Goal: Task Accomplishment & Management: Use online tool/utility

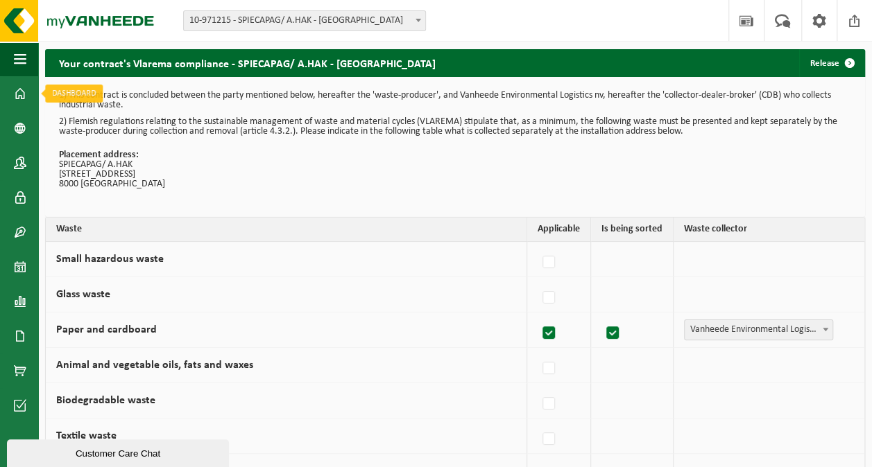
drag, startPoint x: 17, startPoint y: 93, endPoint x: 146, endPoint y: 159, distance: 145.1
click at [18, 93] on span at bounding box center [20, 93] width 12 height 35
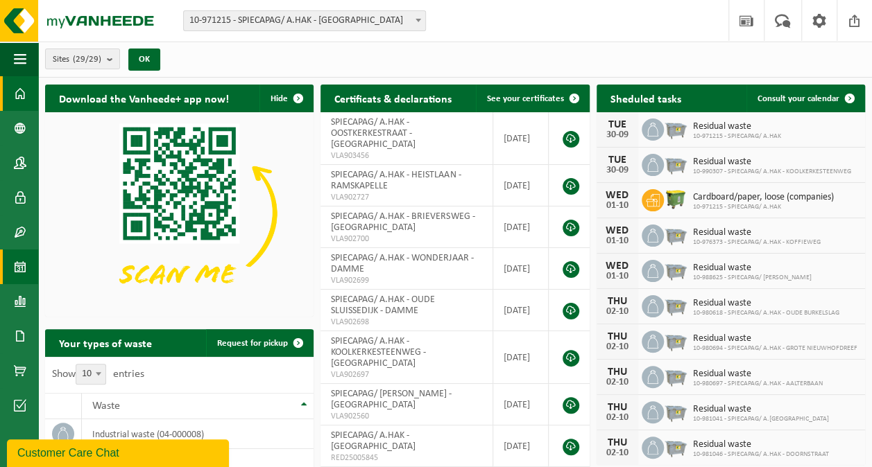
click at [22, 268] on span at bounding box center [20, 267] width 12 height 35
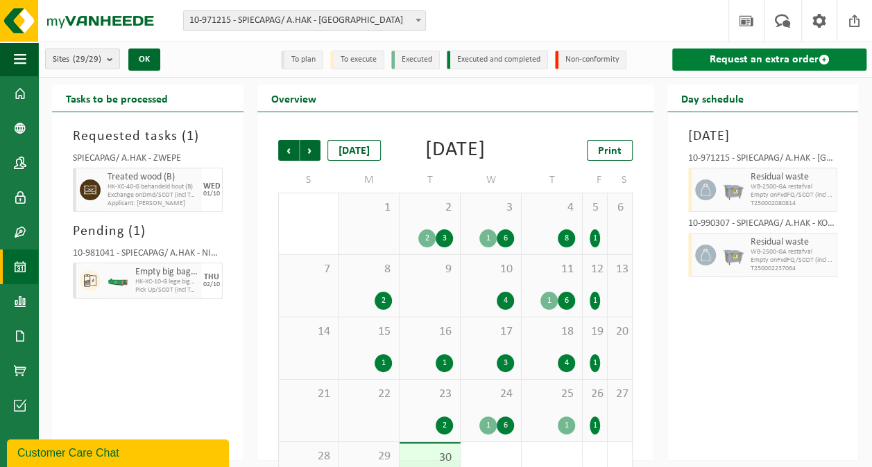
click at [777, 57] on link "Request an extra order" at bounding box center [769, 60] width 195 height 22
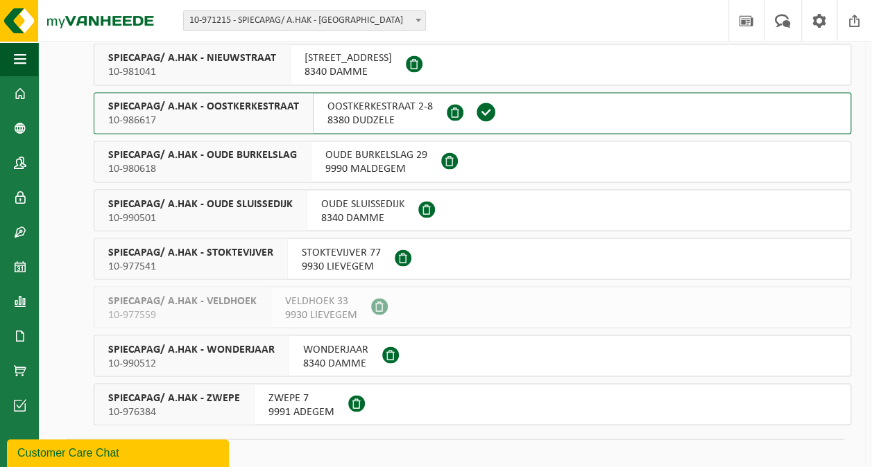
scroll to position [1124, 0]
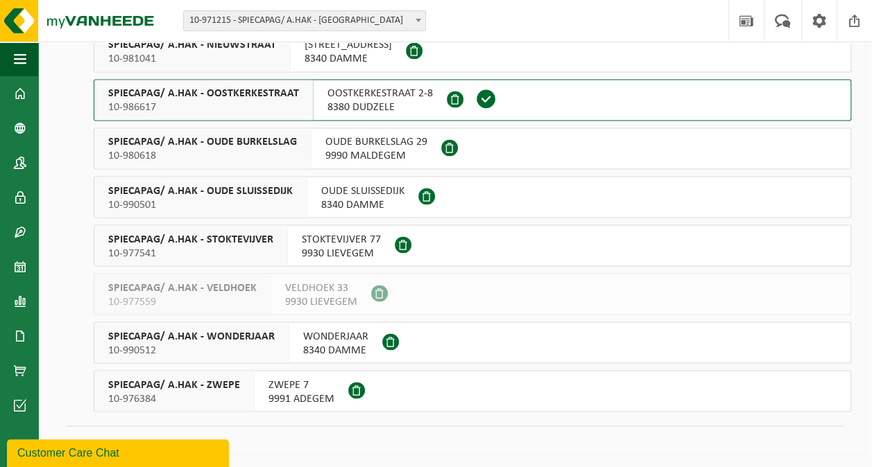
click at [282, 390] on span "ZWEPE 7 9991 ADEGEM" at bounding box center [301, 392] width 66 height 28
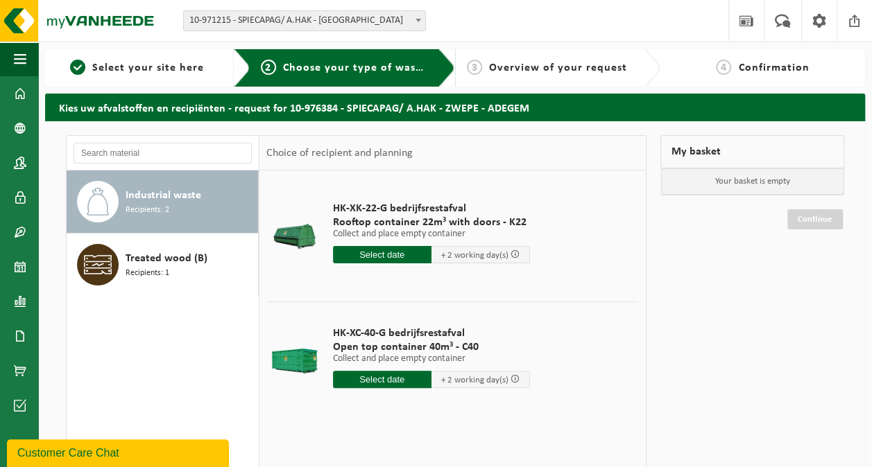
click at [387, 377] on input "text" at bounding box center [382, 379] width 98 height 17
click at [418, 455] on div "2" at bounding box center [418, 458] width 24 height 22
type input "From 2025-10-02"
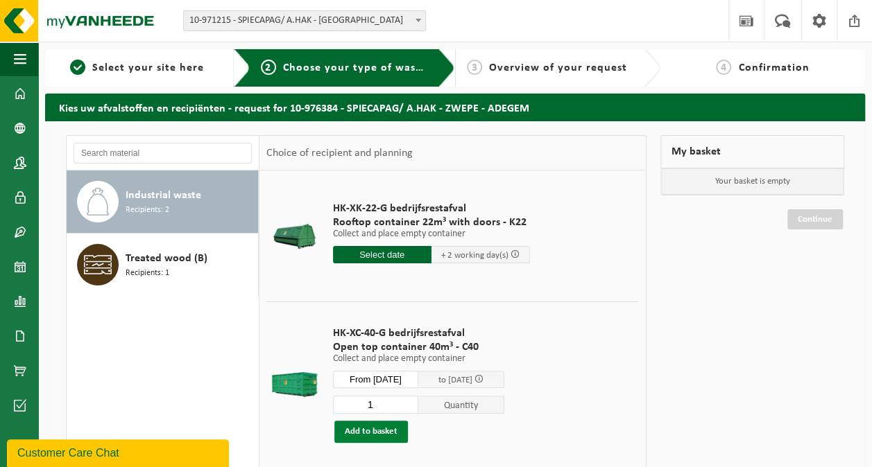
click at [366, 434] on button "Add to basket" at bounding box center [371, 432] width 74 height 22
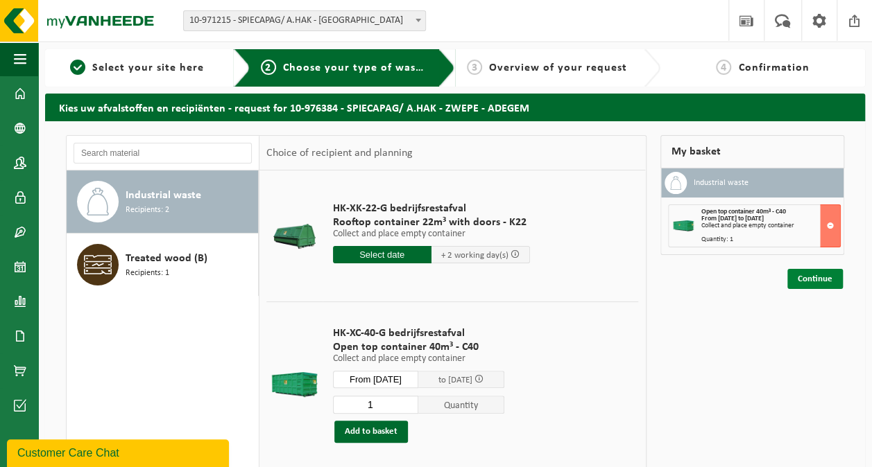
click at [814, 277] on link "Continue" at bounding box center [814, 279] width 55 height 20
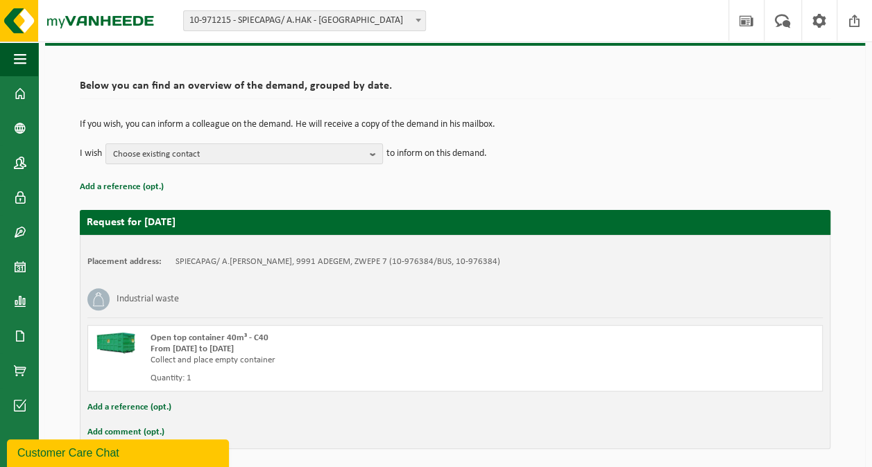
scroll to position [126, 0]
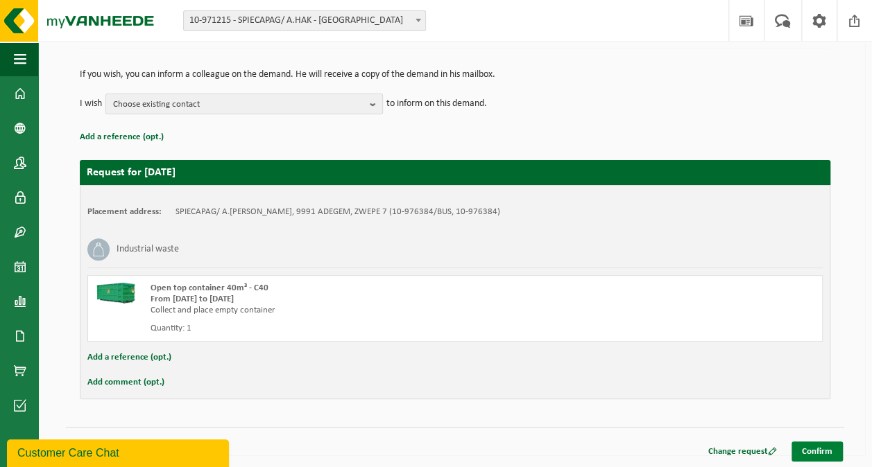
click at [826, 446] on link "Confirm" at bounding box center [816, 452] width 51 height 20
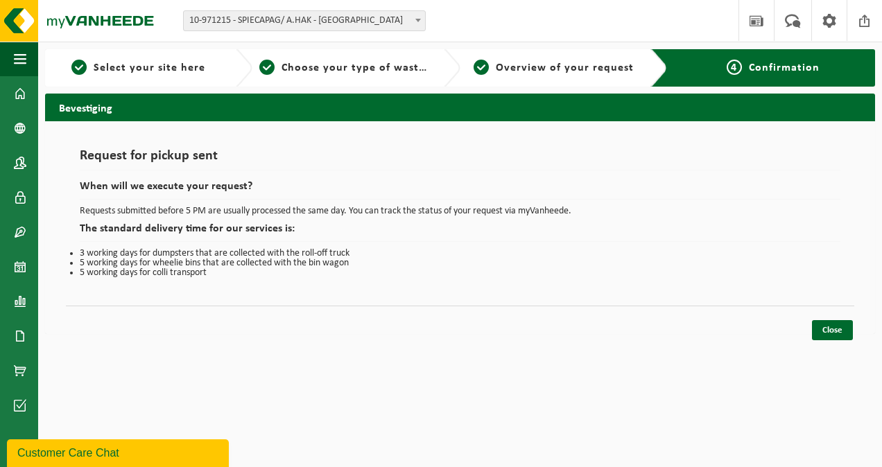
drag, startPoint x: 835, startPoint y: 322, endPoint x: 650, endPoint y: 297, distance: 186.1
click at [835, 323] on link "Close" at bounding box center [832, 330] width 41 height 20
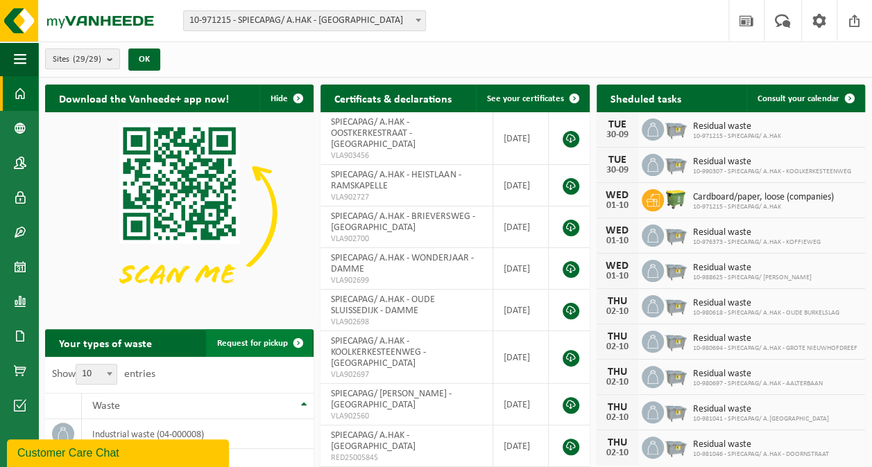
click at [257, 341] on span "Request for pickup" at bounding box center [252, 343] width 71 height 9
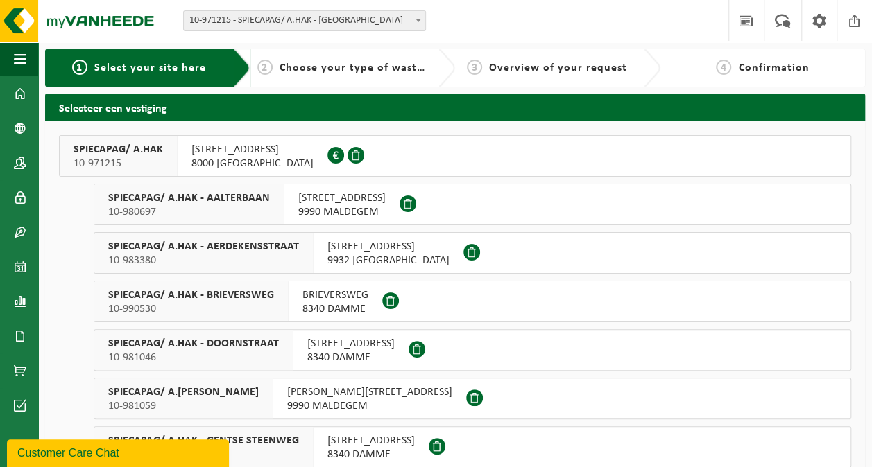
click at [331, 202] on span "[STREET_ADDRESS]" at bounding box center [341, 198] width 87 height 14
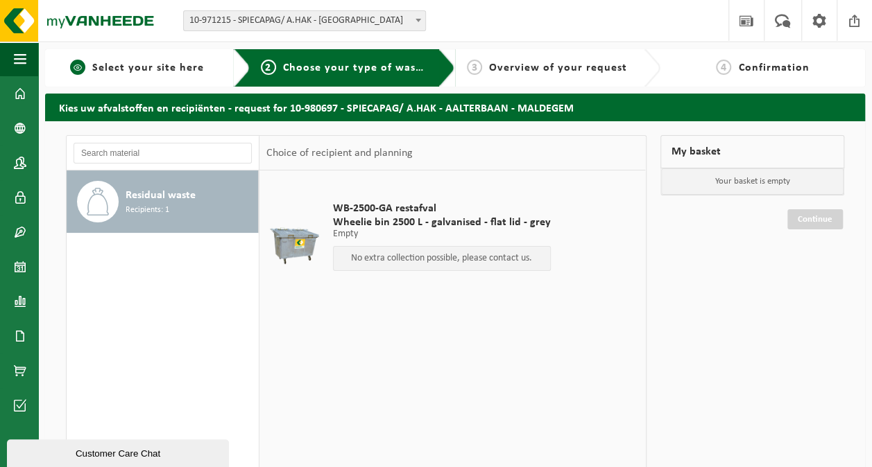
click at [183, 66] on span "Select your site here" at bounding box center [148, 67] width 112 height 11
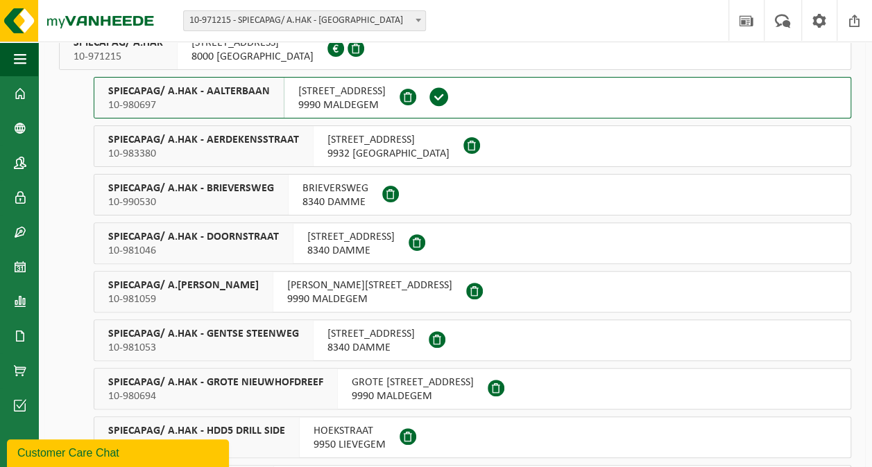
scroll to position [139, 0]
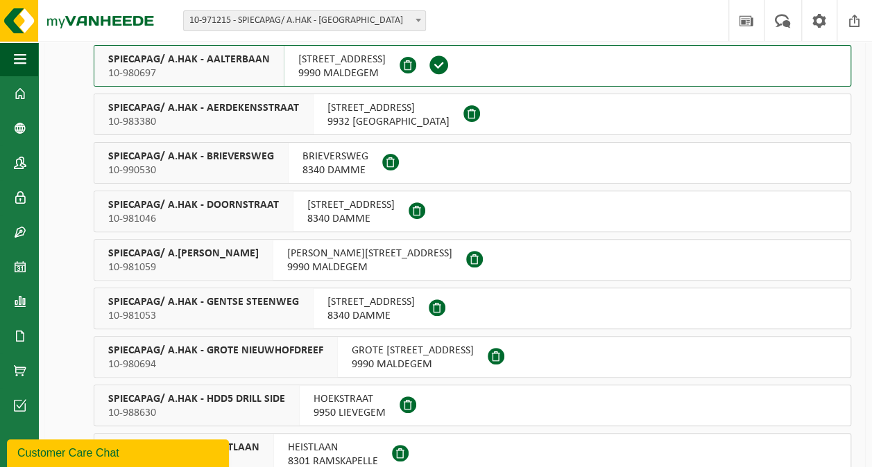
click at [331, 157] on span "BRIEVERSWEG" at bounding box center [335, 157] width 66 height 14
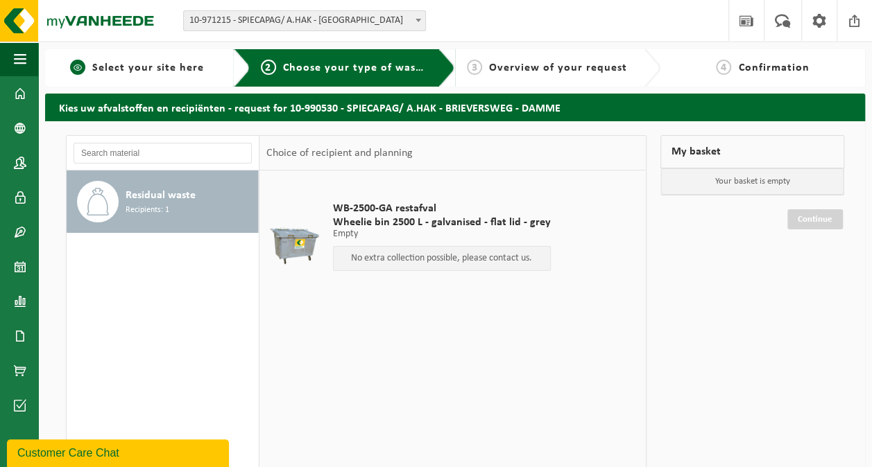
click at [154, 57] on div "1 Select your site here" at bounding box center [147, 67] width 205 height 37
click at [162, 69] on span "Select your site here" at bounding box center [148, 67] width 112 height 11
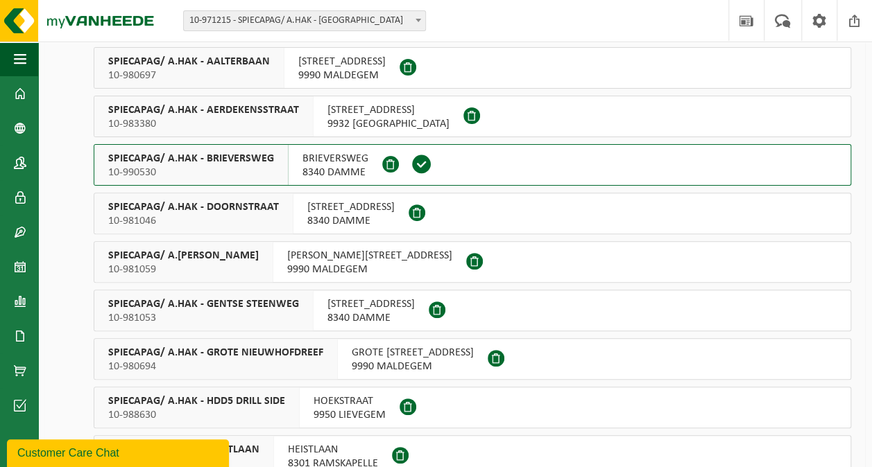
scroll to position [139, 0]
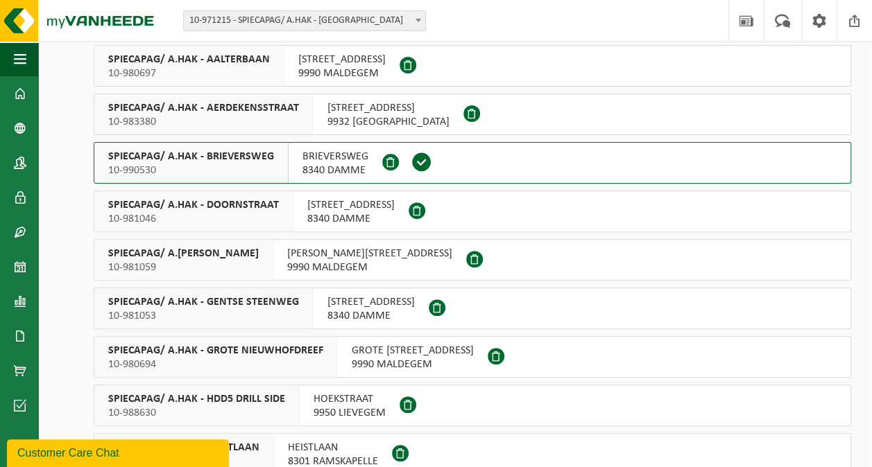
click at [325, 214] on span "8340 DAMME" at bounding box center [350, 219] width 87 height 14
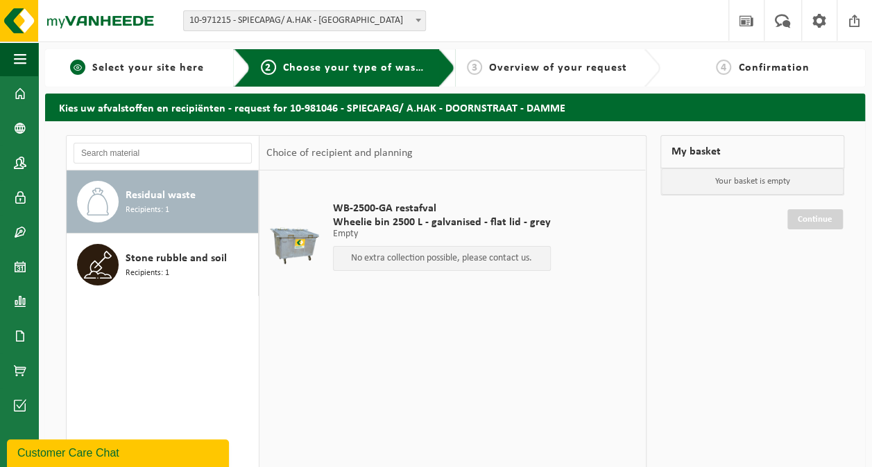
click at [166, 64] on span "Select your site here" at bounding box center [148, 67] width 112 height 11
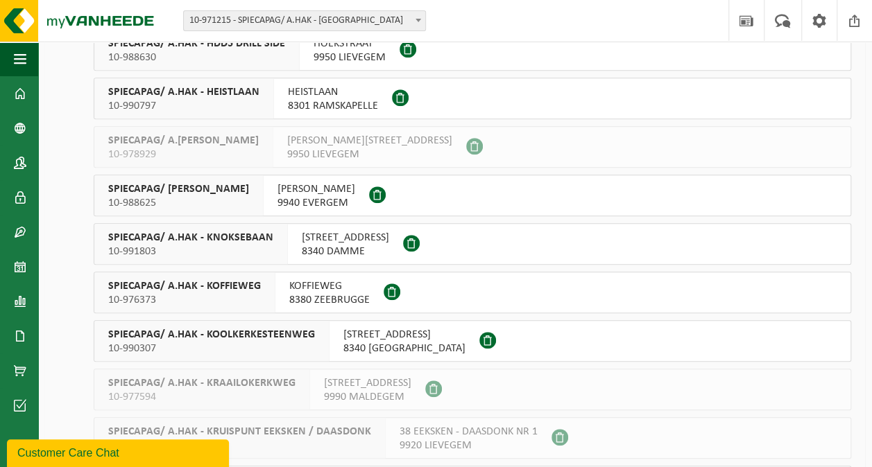
scroll to position [555, 0]
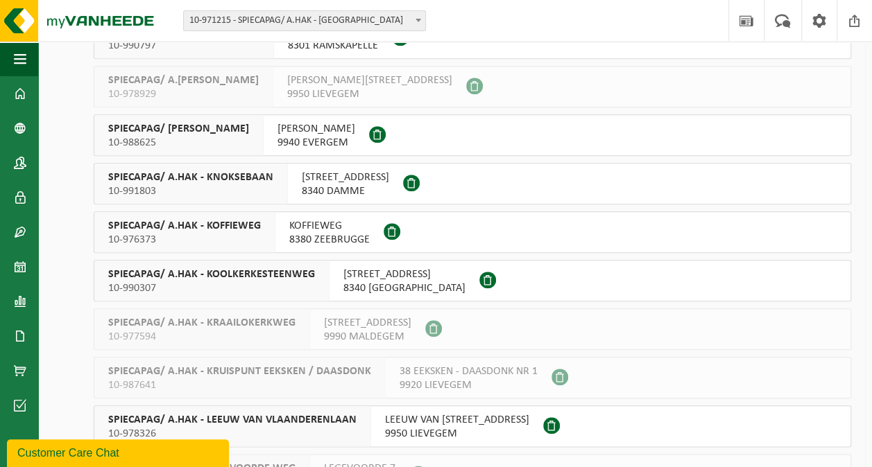
click at [337, 182] on span "KNOKSEBAAN 12" at bounding box center [345, 178] width 87 height 14
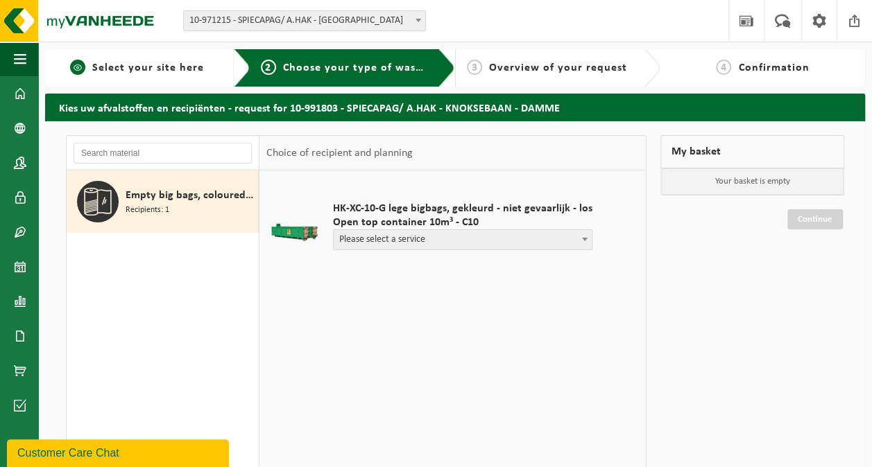
click at [129, 68] on span "Select your site here" at bounding box center [148, 67] width 112 height 11
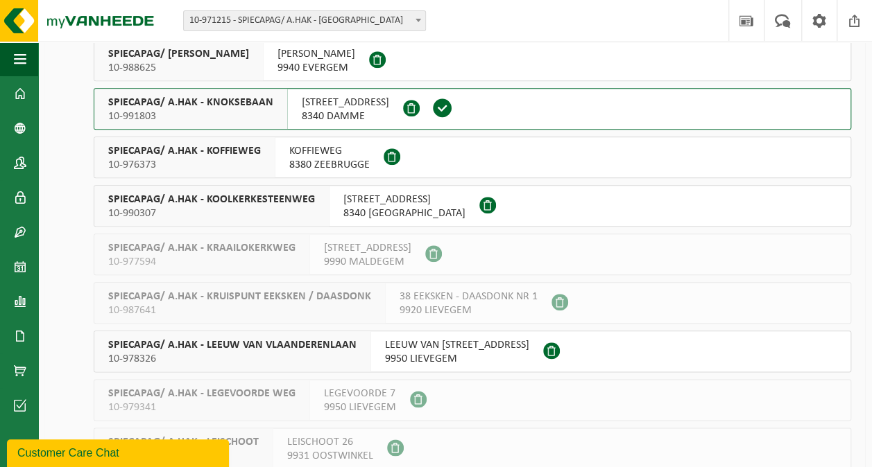
scroll to position [624, 0]
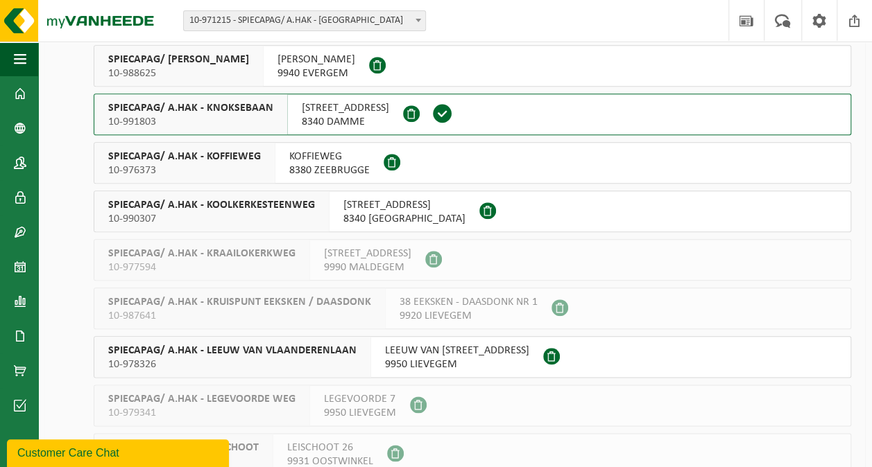
click at [306, 162] on span "KOFFIEWEG" at bounding box center [329, 157] width 80 height 14
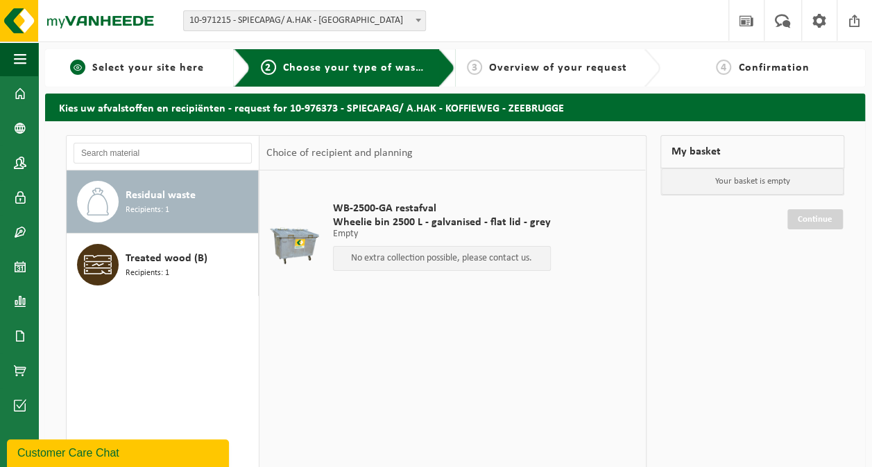
click at [175, 62] on span "Select your site here" at bounding box center [148, 67] width 112 height 11
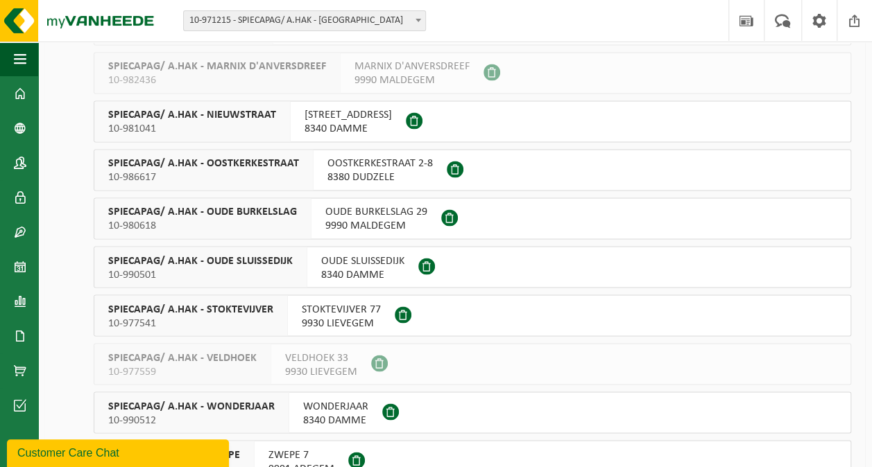
scroll to position [1109, 0]
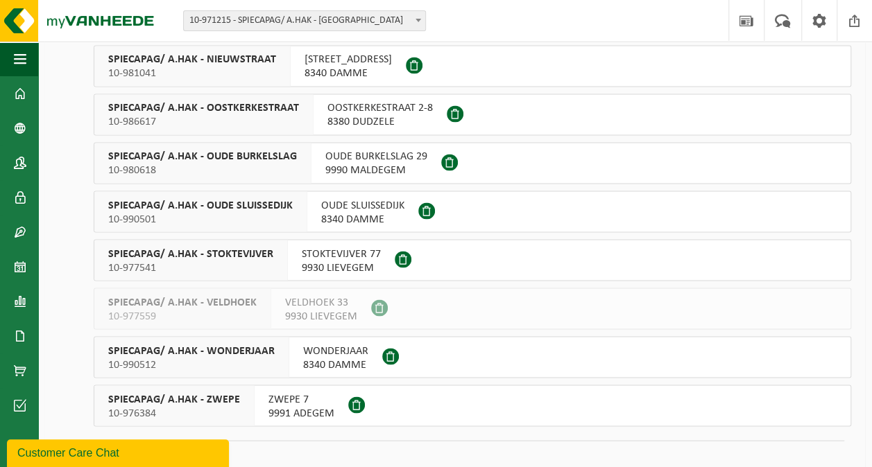
click at [320, 358] on span "8340 DAMME" at bounding box center [335, 365] width 65 height 14
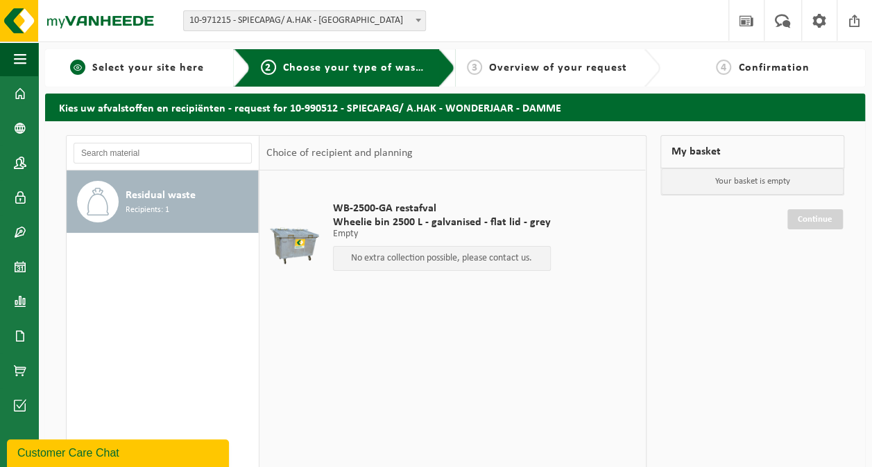
click at [175, 64] on span "Select your site here" at bounding box center [148, 67] width 112 height 11
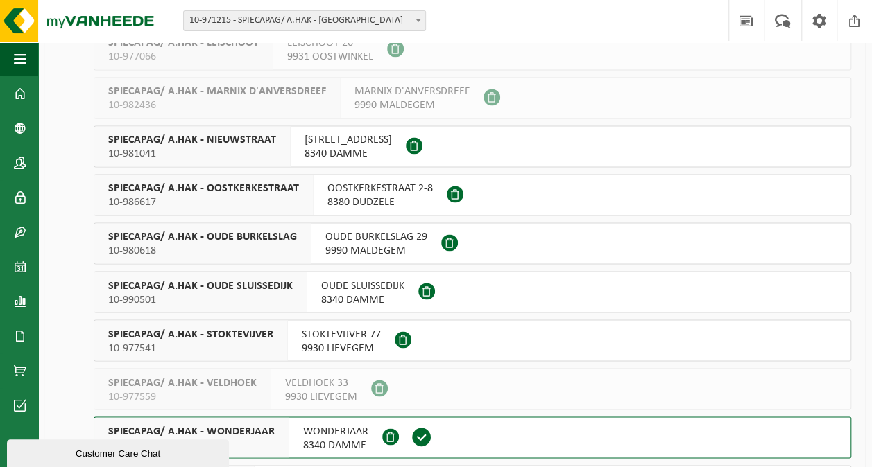
scroll to position [1124, 0]
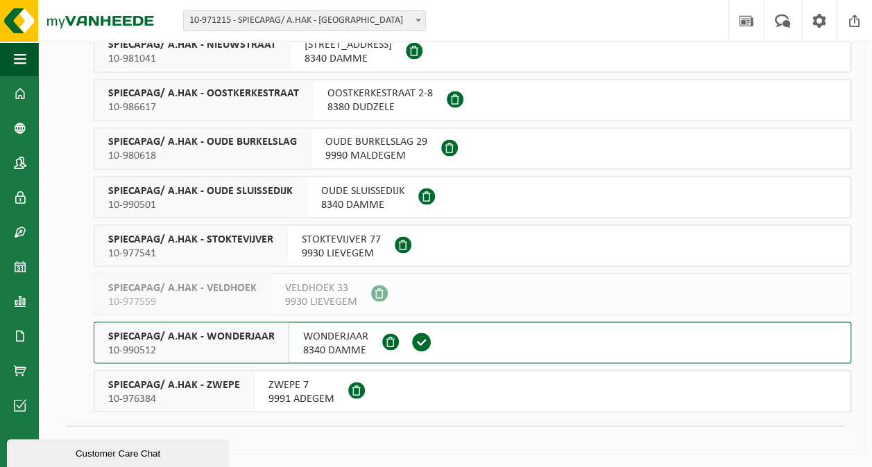
click at [341, 189] on span "OUDE SLUISSEDIJK" at bounding box center [362, 191] width 83 height 14
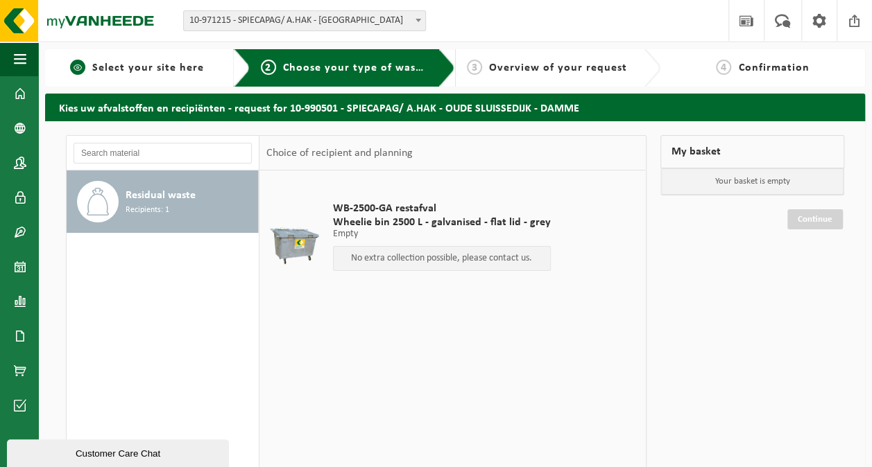
click at [150, 70] on span "Select your site here" at bounding box center [148, 67] width 112 height 11
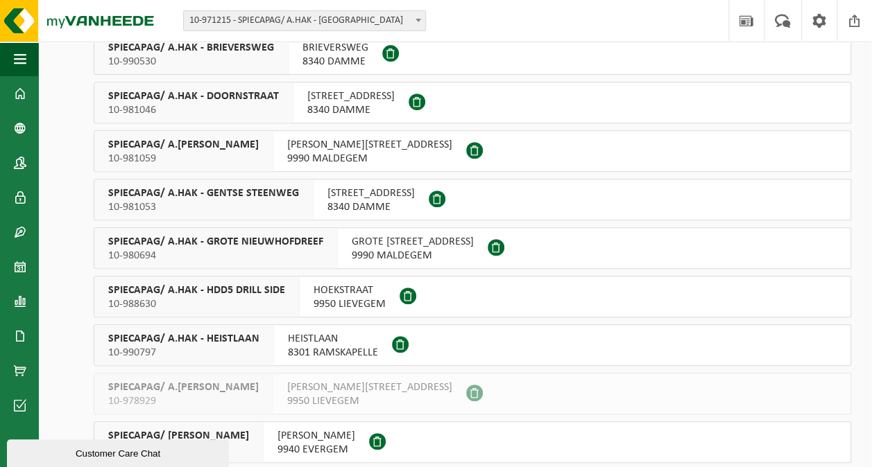
scroll to position [277, 0]
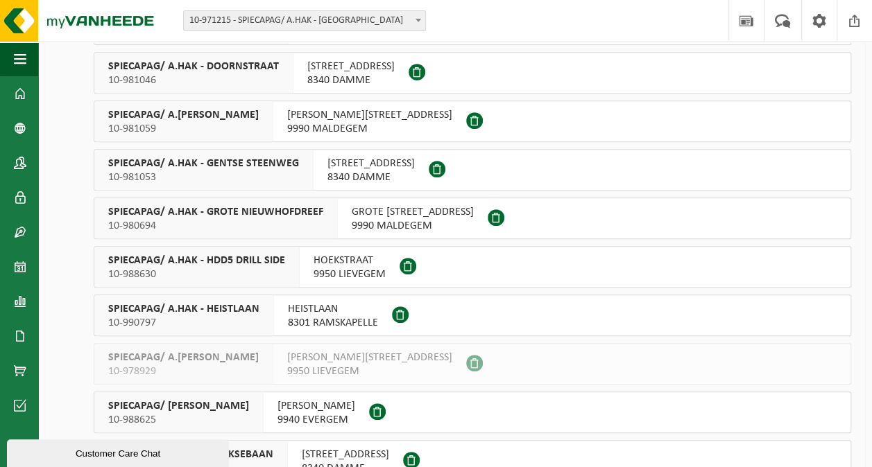
click at [310, 316] on span "8301 RAMSKAPELLE" at bounding box center [333, 323] width 90 height 14
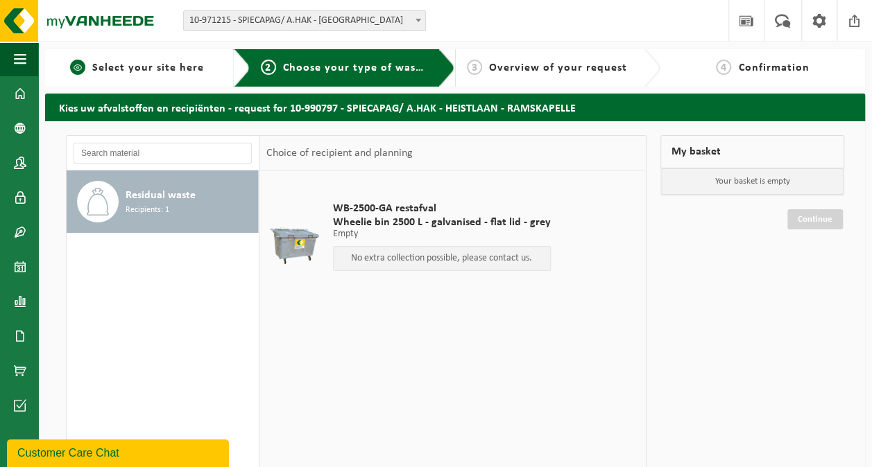
click at [155, 67] on span "Select your site here" at bounding box center [148, 67] width 112 height 11
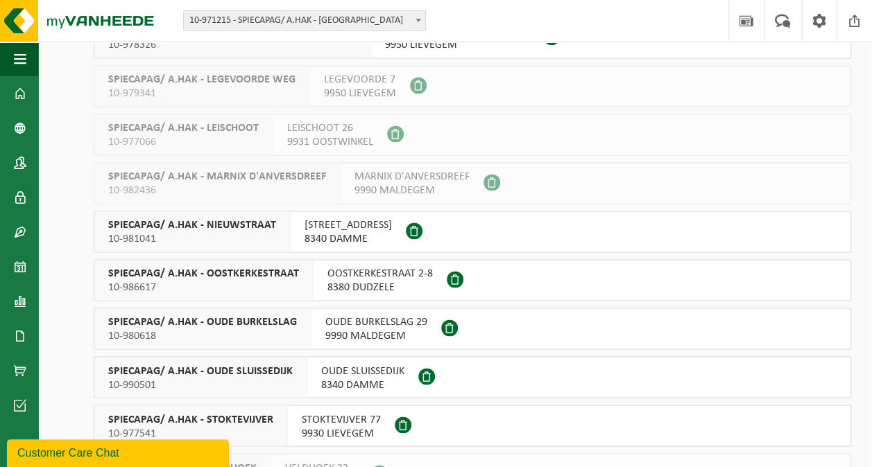
scroll to position [971, 0]
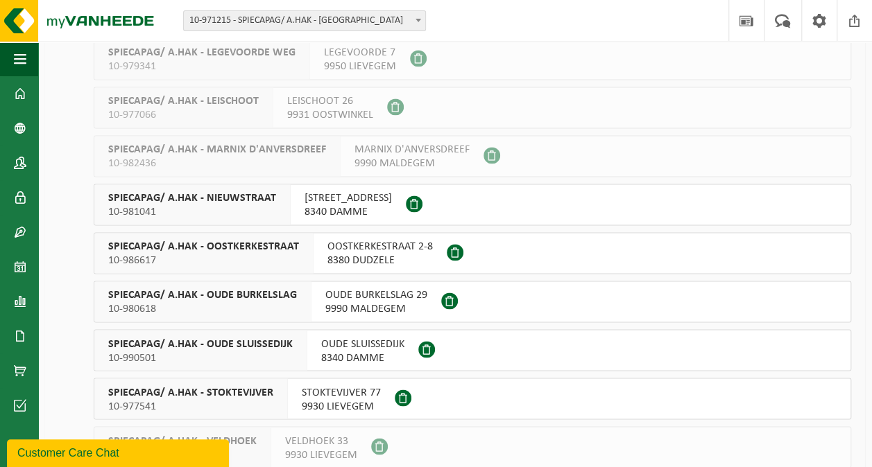
click at [340, 200] on span "[STREET_ADDRESS]" at bounding box center [347, 198] width 87 height 14
